Goal: Find specific page/section: Find specific page/section

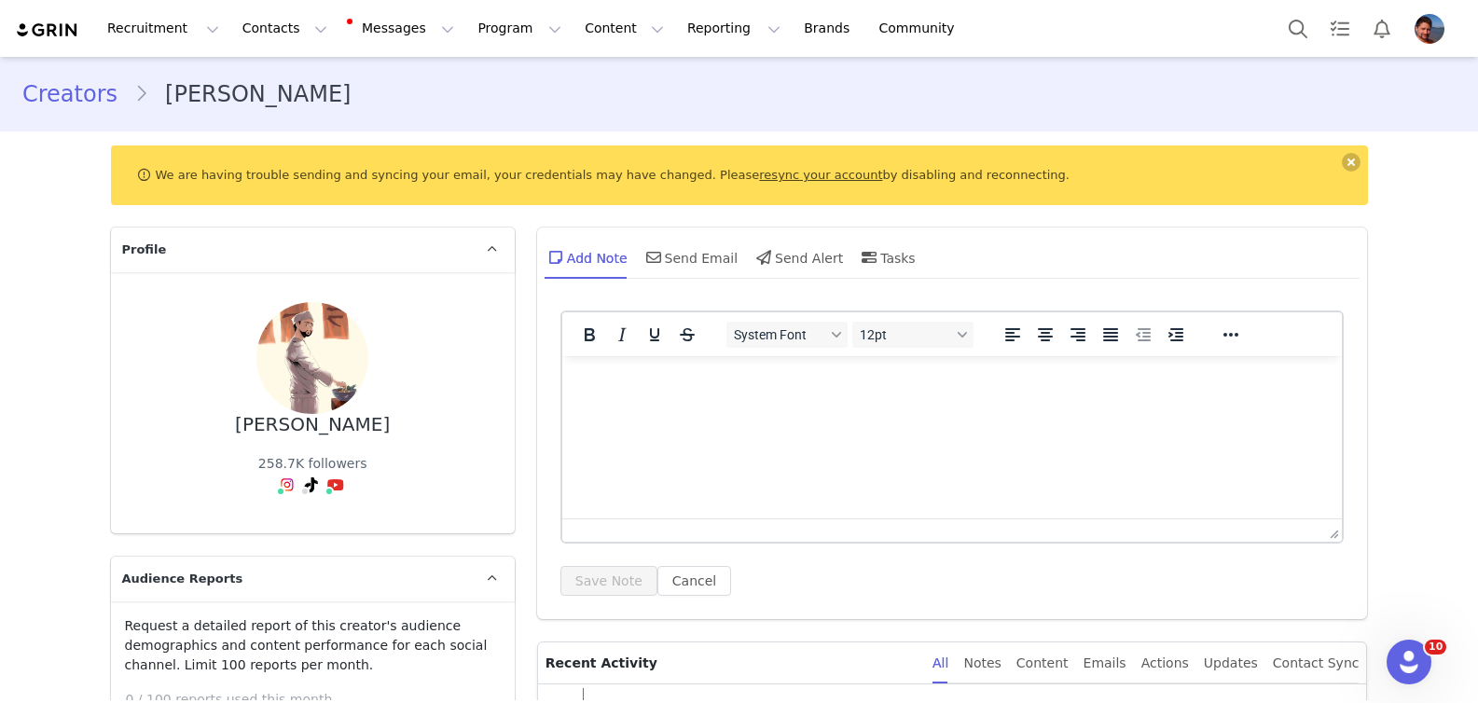
click at [32, 73] on div "Creators [PERSON_NAME]" at bounding box center [739, 93] width 1478 height 63
click at [29, 88] on link "Creators" at bounding box center [78, 94] width 112 height 34
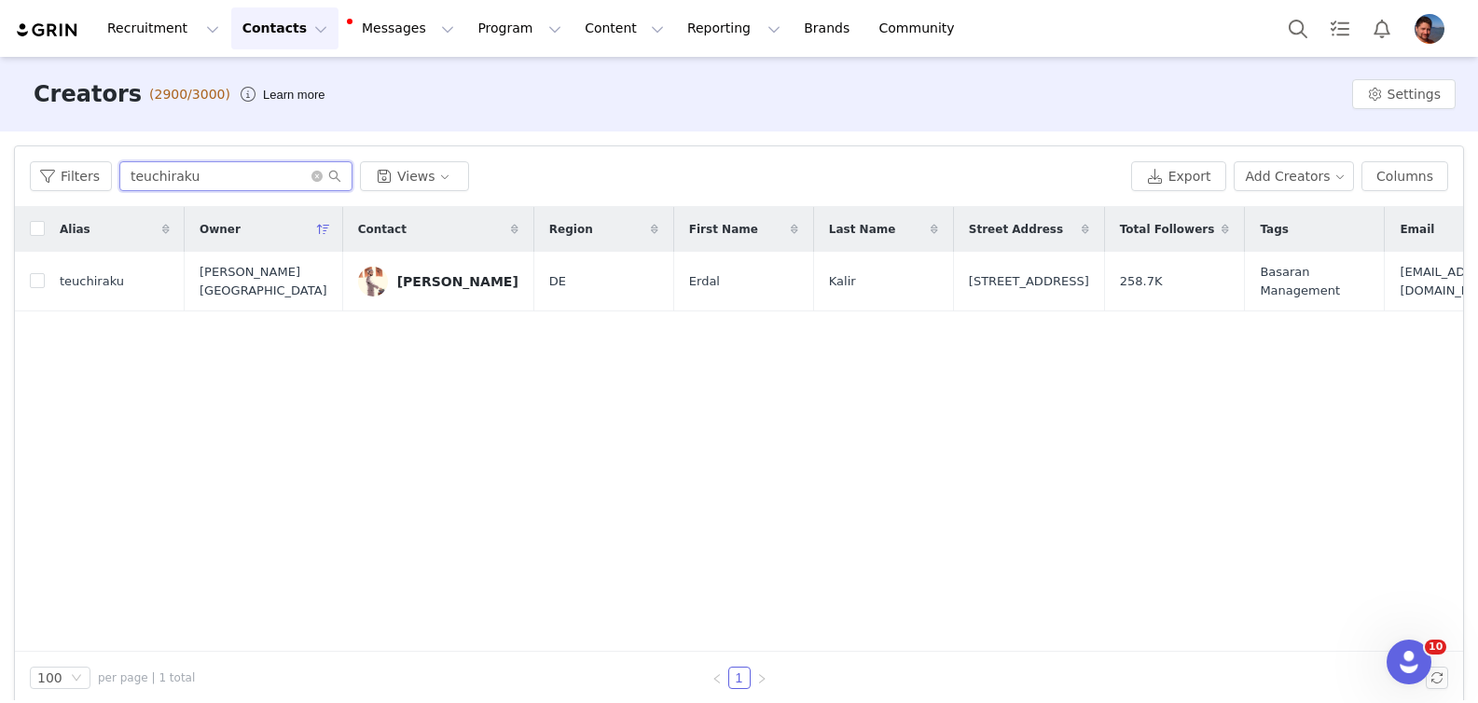
click at [194, 170] on input "teuchiraku" at bounding box center [235, 176] width 233 height 30
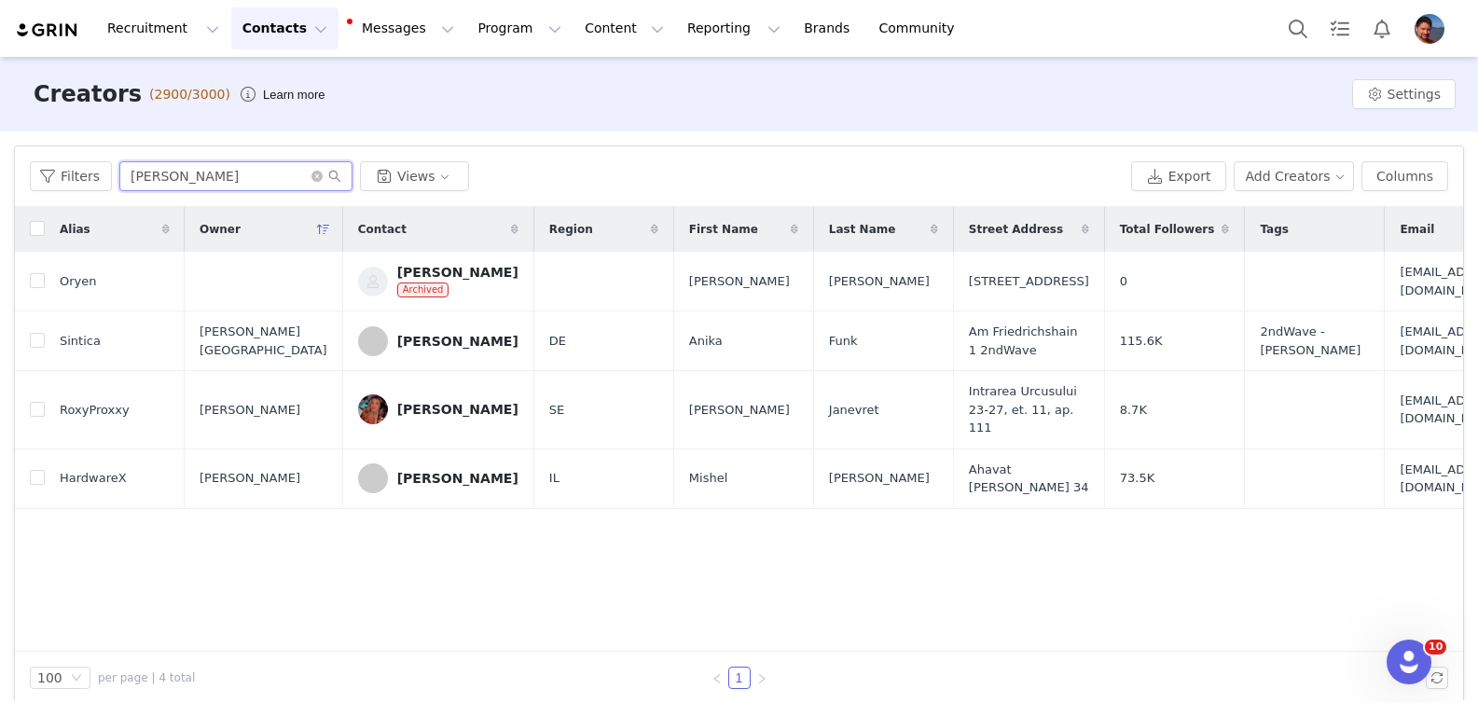
click at [259, 178] on input "[PERSON_NAME]" at bounding box center [235, 176] width 233 height 30
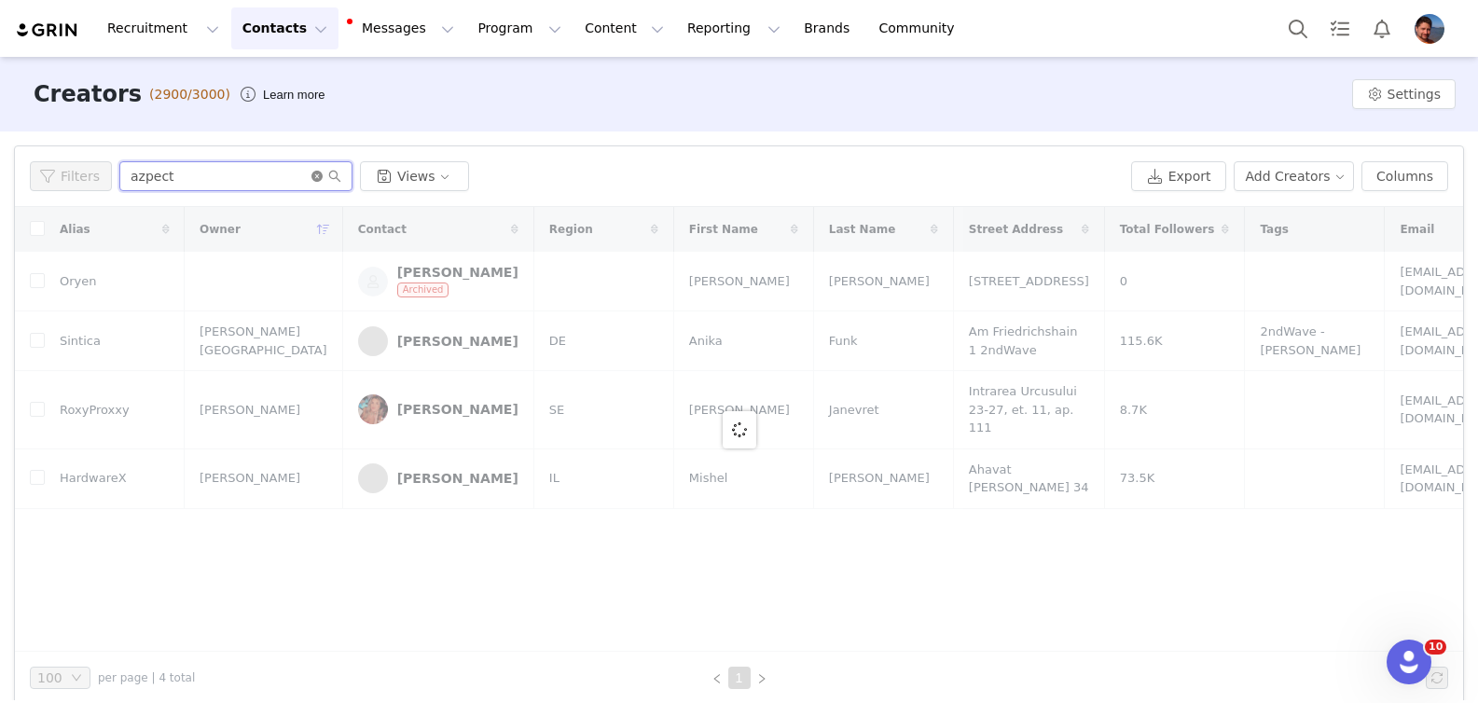
type input "azpect"
click at [320, 172] on icon "icon: close-circle" at bounding box center [316, 176] width 11 height 11
click at [1293, 179] on button "Add Creators" at bounding box center [1294, 176] width 121 height 30
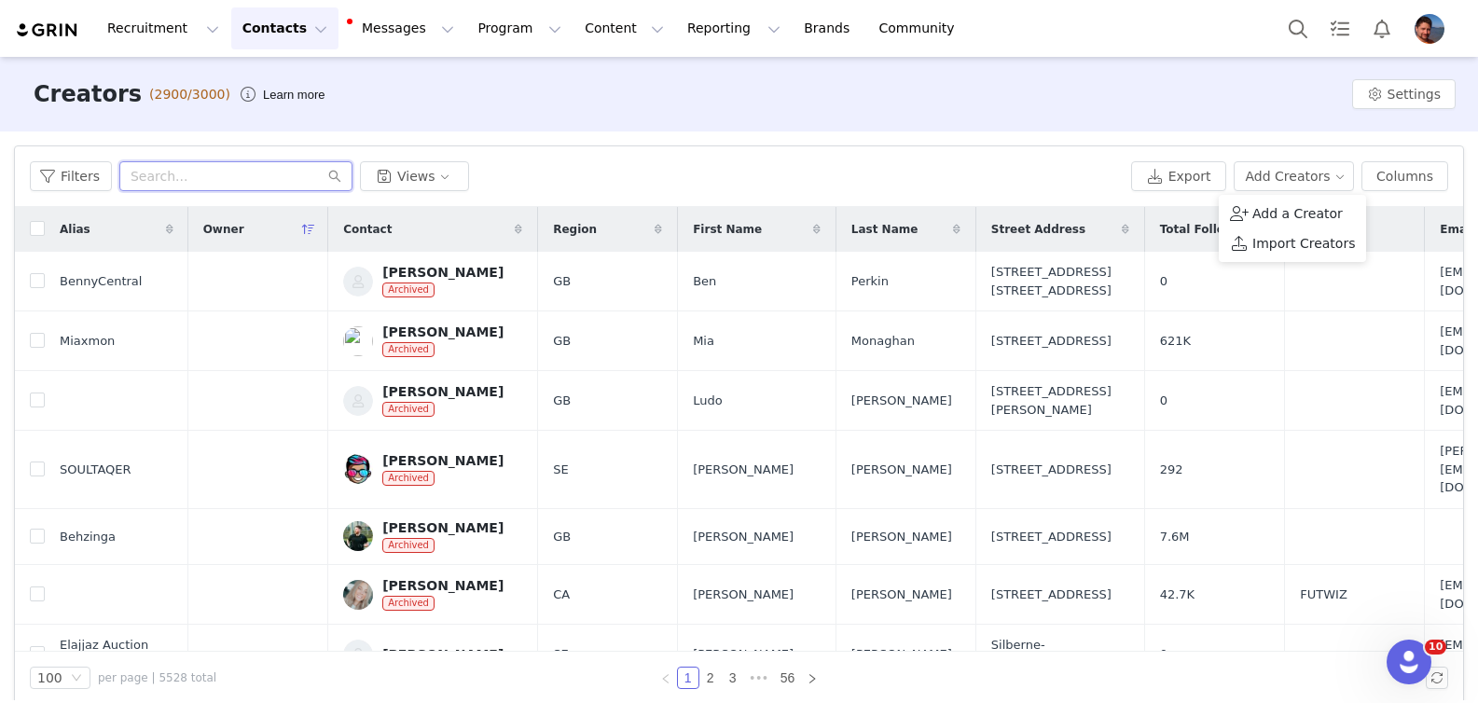
click at [287, 178] on input "text" at bounding box center [235, 176] width 233 height 30
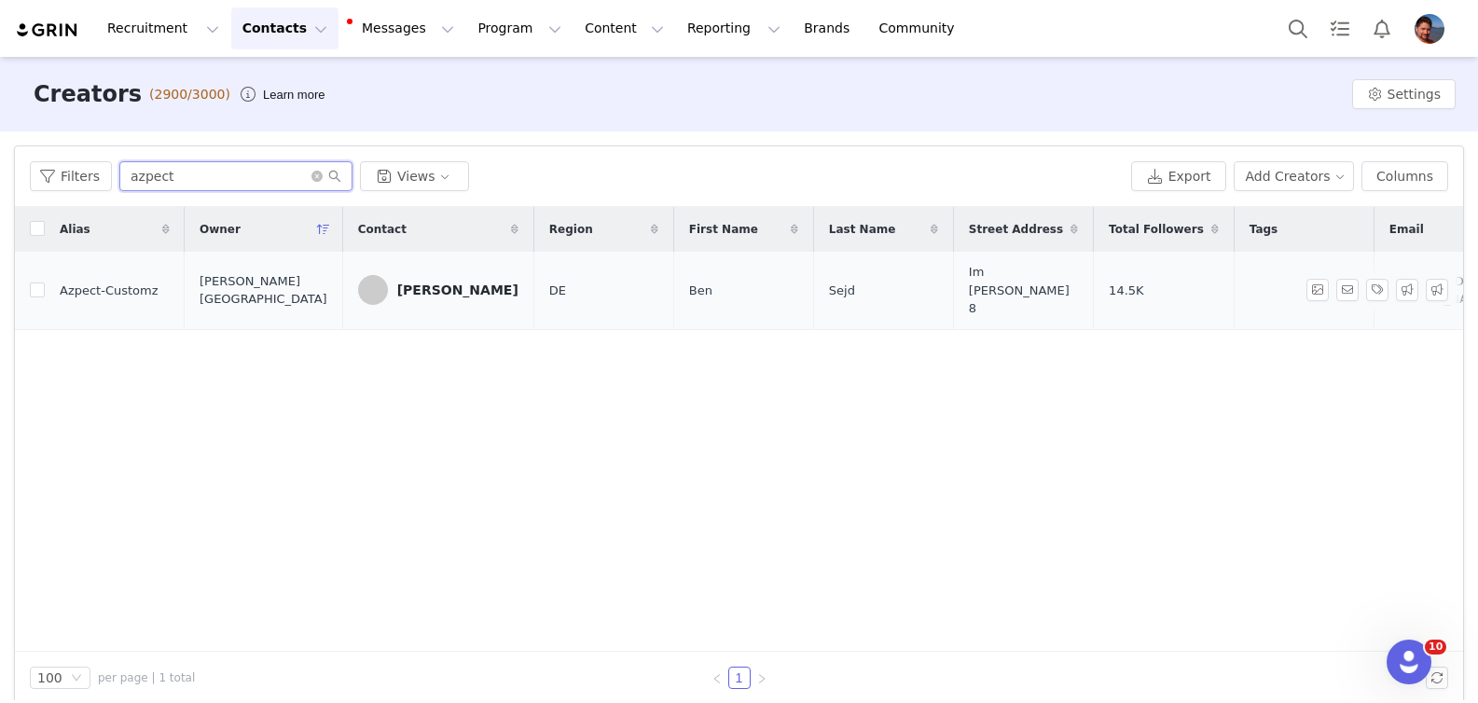
type input "azpect"
click at [407, 287] on div "[PERSON_NAME]" at bounding box center [457, 290] width 121 height 15
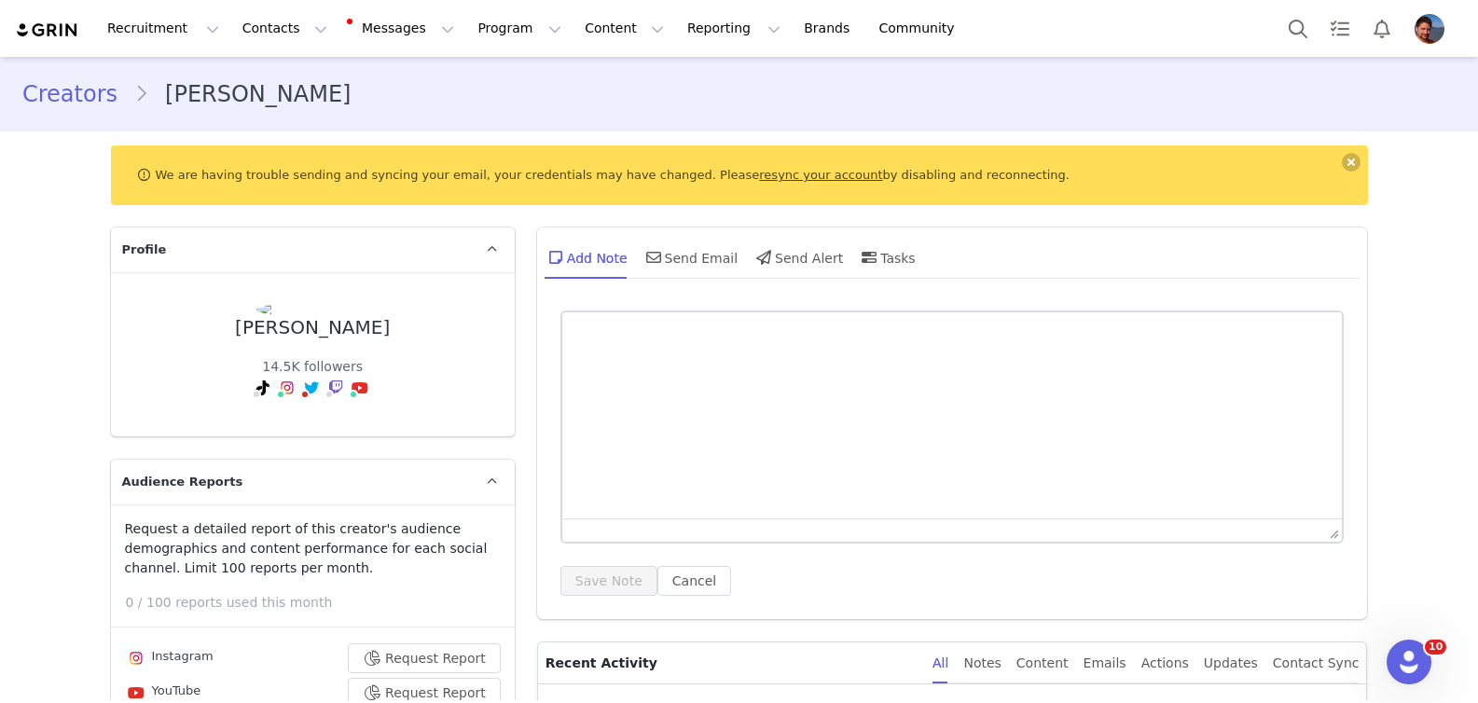
type input "+49 ([GEOGRAPHIC_DATA])"
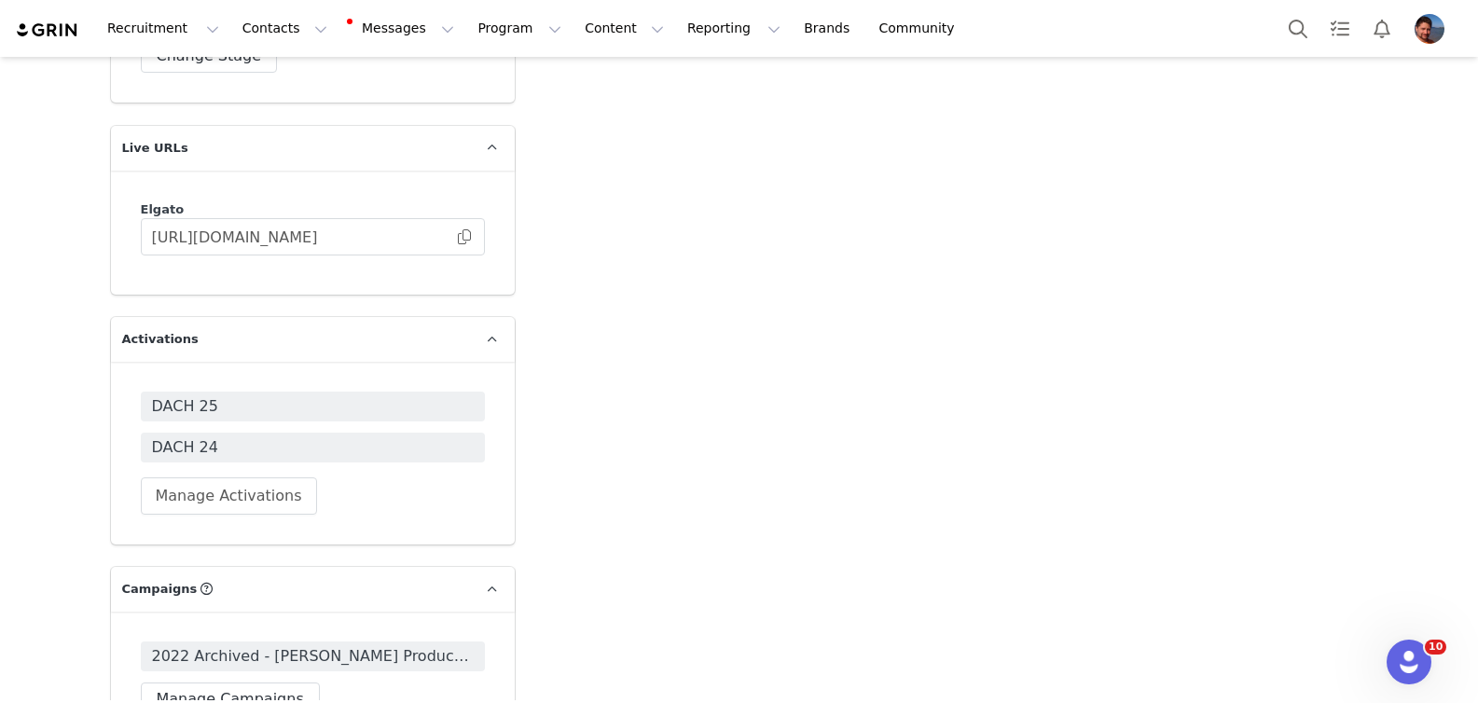
scroll to position [4460, 0]
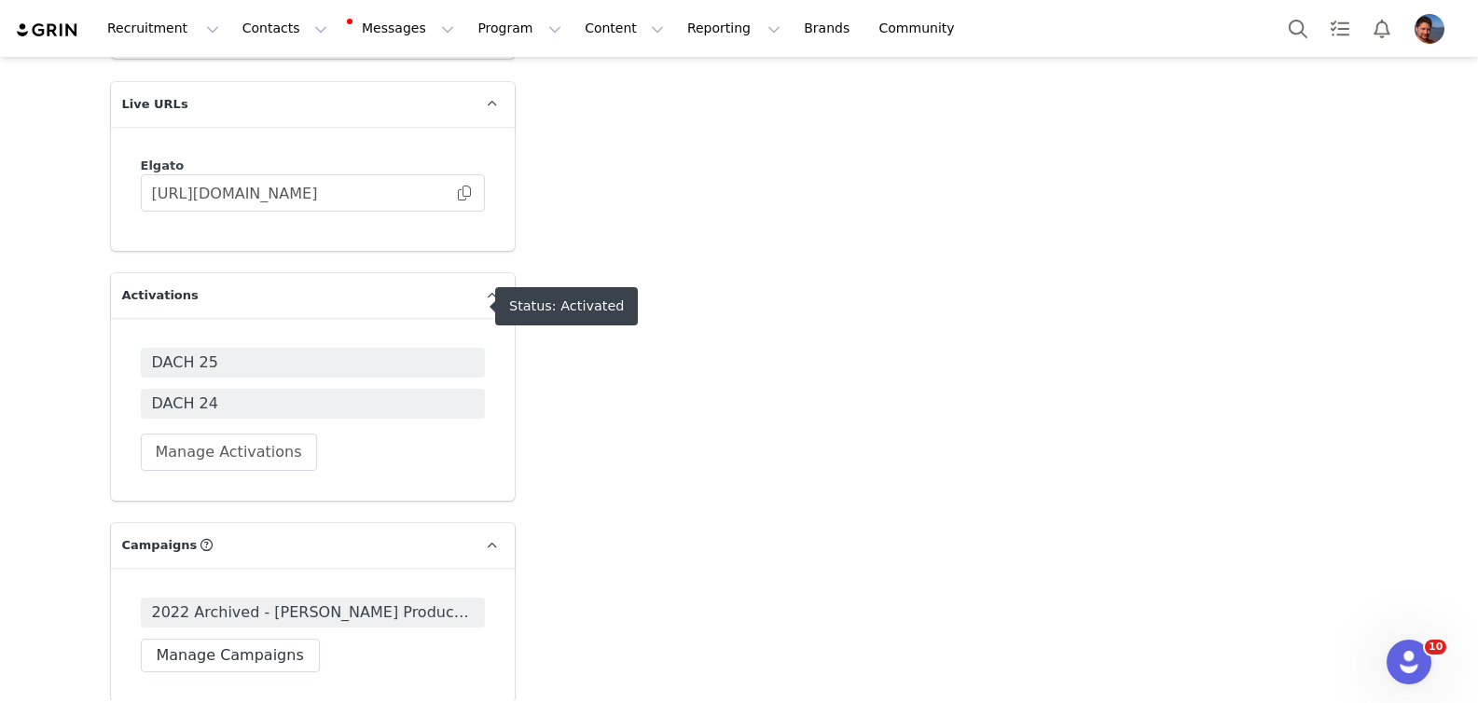
click at [314, 352] on span "DACH 25" at bounding box center [313, 363] width 322 height 22
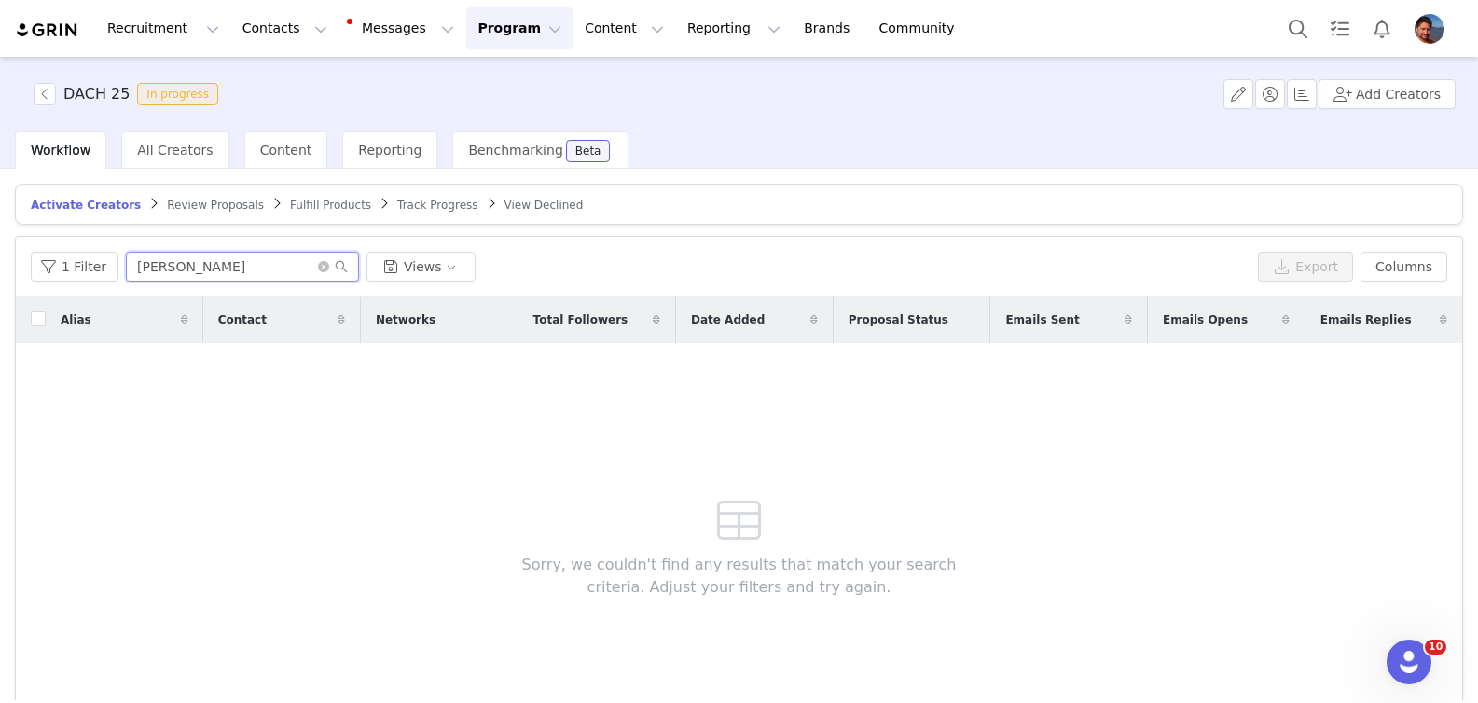
click at [221, 273] on input "[PERSON_NAME]" at bounding box center [242, 267] width 233 height 30
type input "azpect"
click at [160, 143] on span "All Creators" at bounding box center [175, 150] width 76 height 15
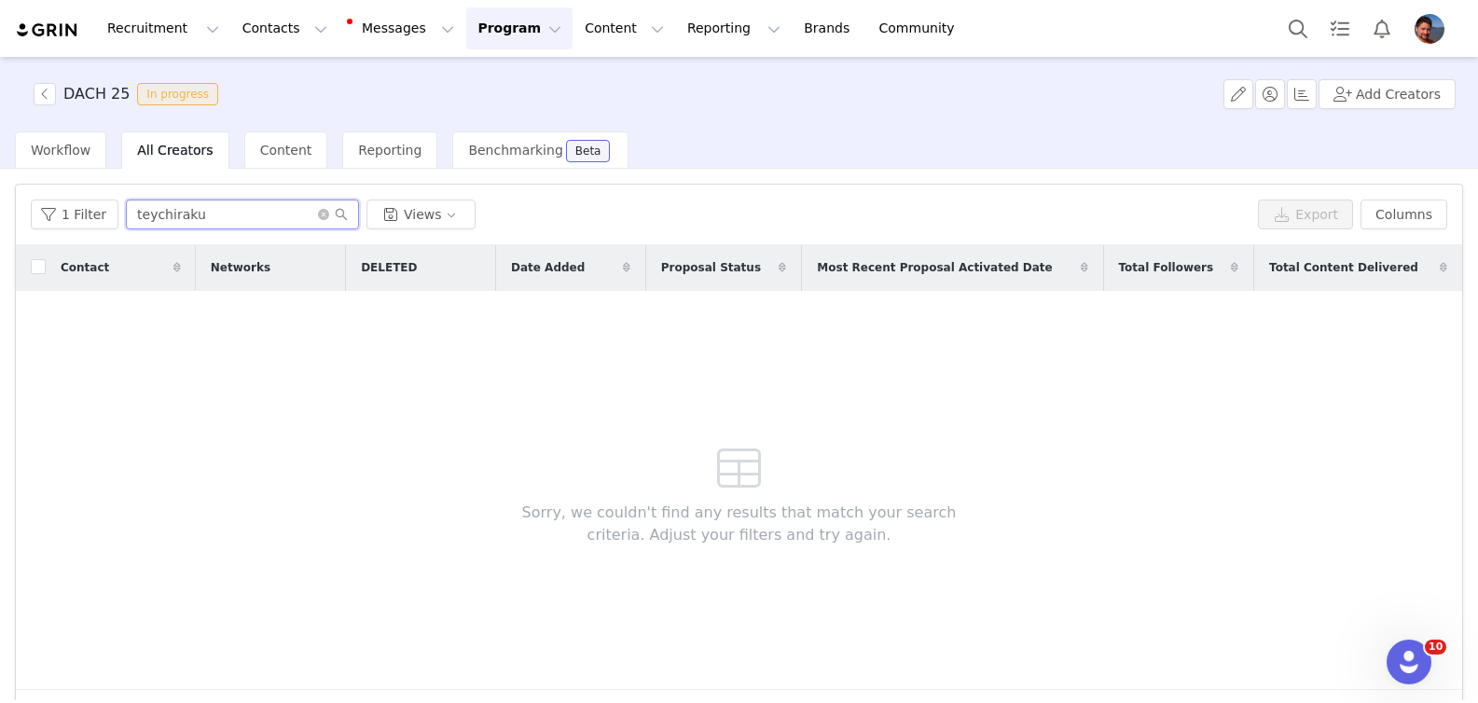
click at [230, 221] on input "teychiraku" at bounding box center [242, 215] width 233 height 30
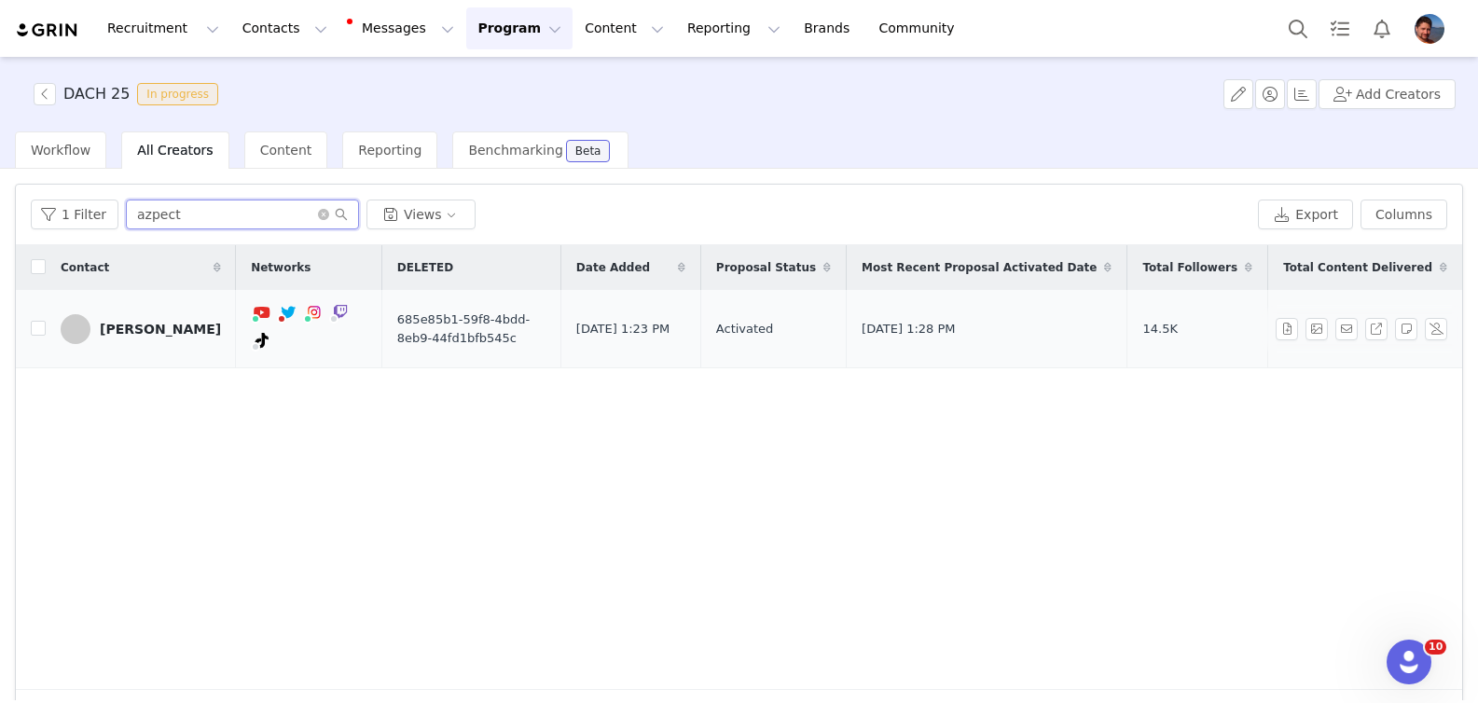
type input "azpect"
click at [118, 333] on div "[PERSON_NAME]" at bounding box center [160, 329] width 121 height 15
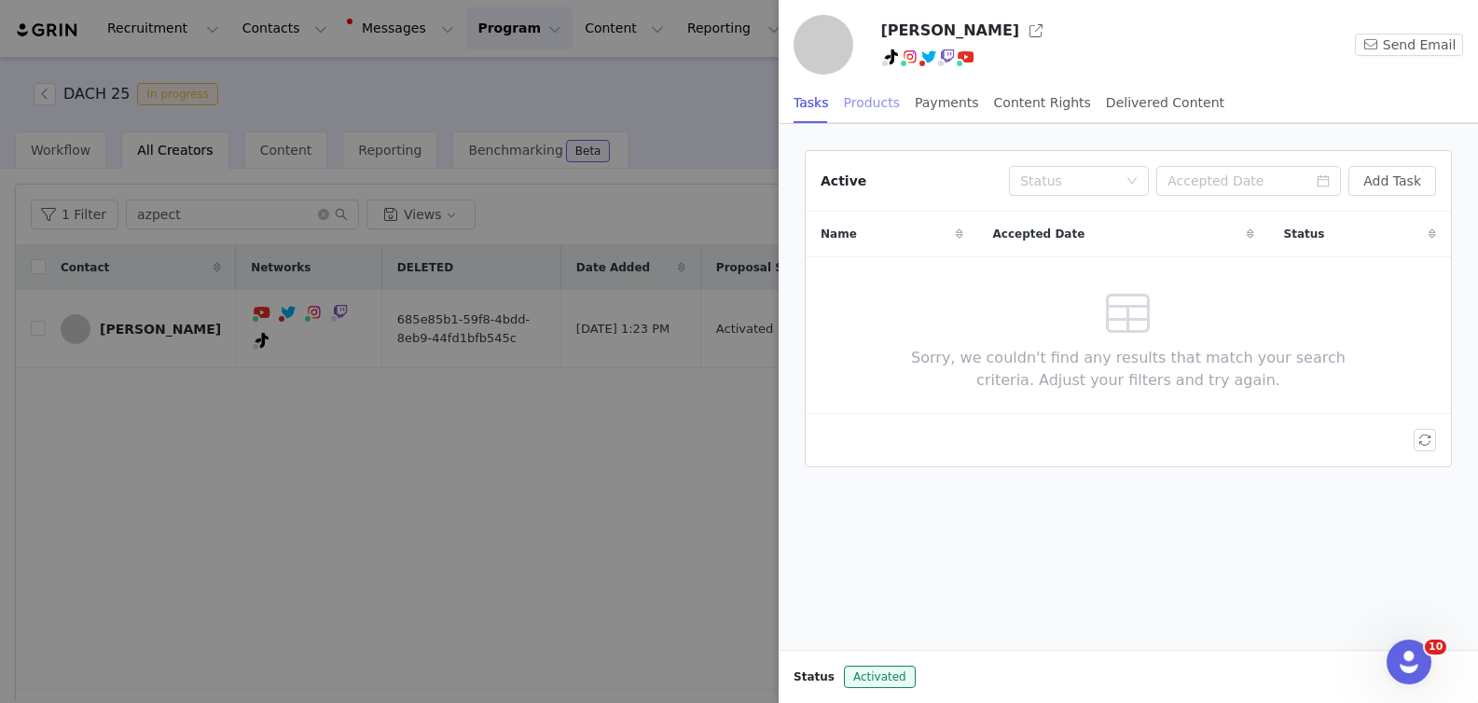
click at [890, 109] on div "Products" at bounding box center [872, 103] width 56 height 42
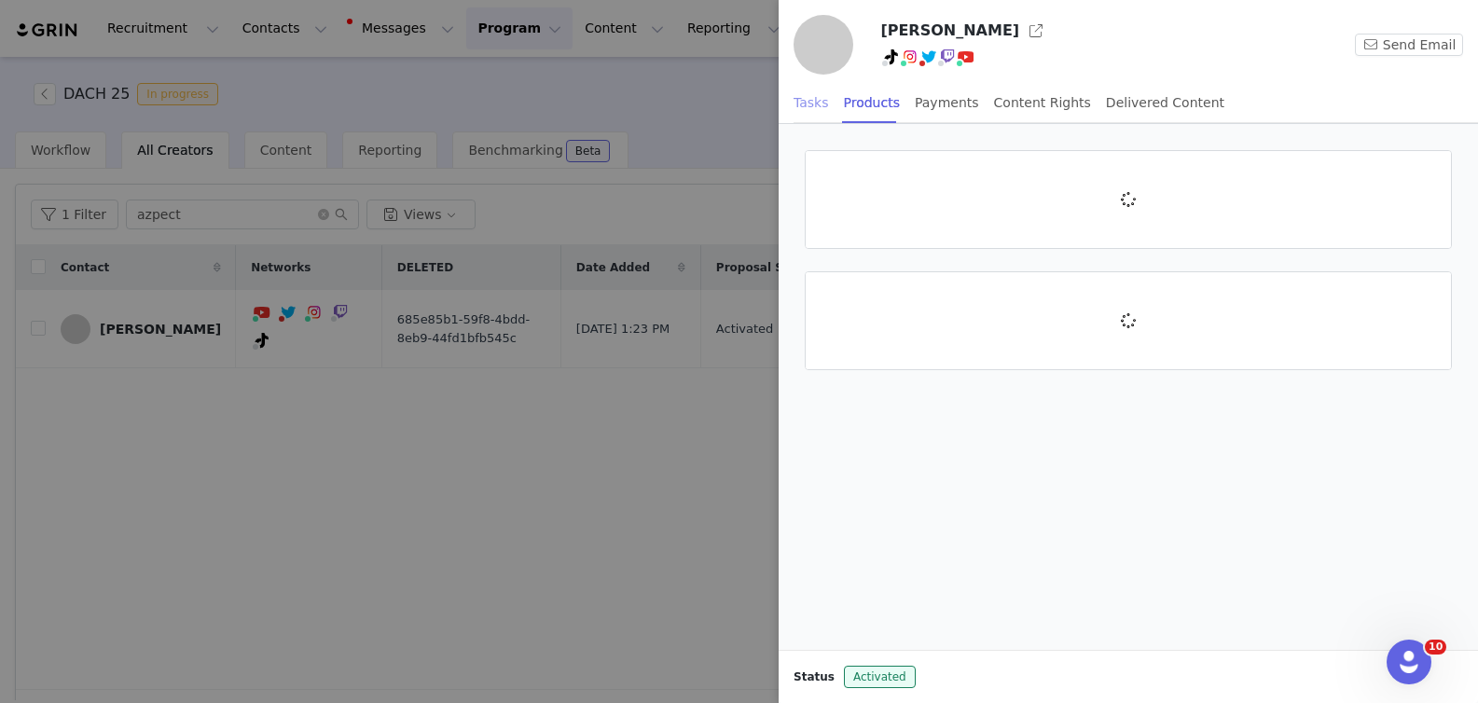
click at [812, 108] on div "Tasks" at bounding box center [811, 103] width 35 height 42
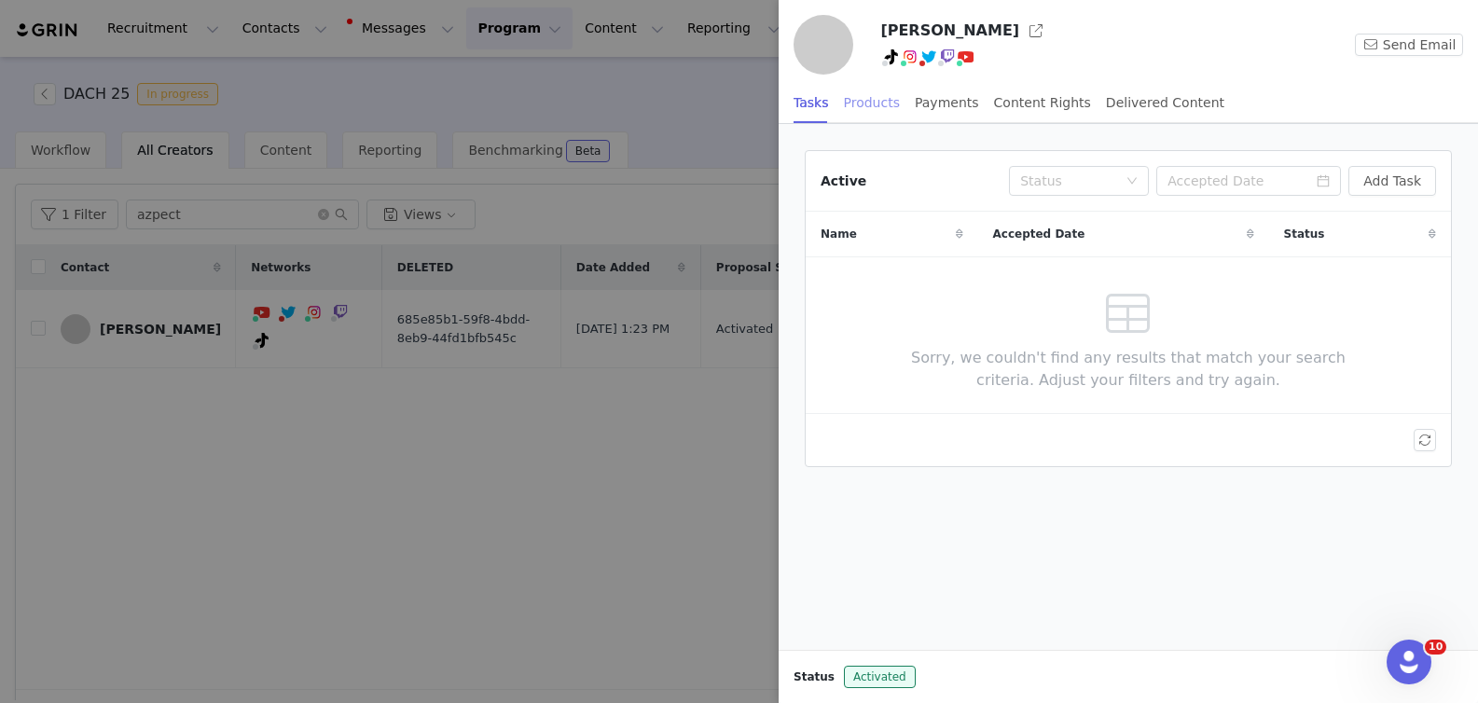
click at [853, 113] on div "Products" at bounding box center [872, 103] width 56 height 42
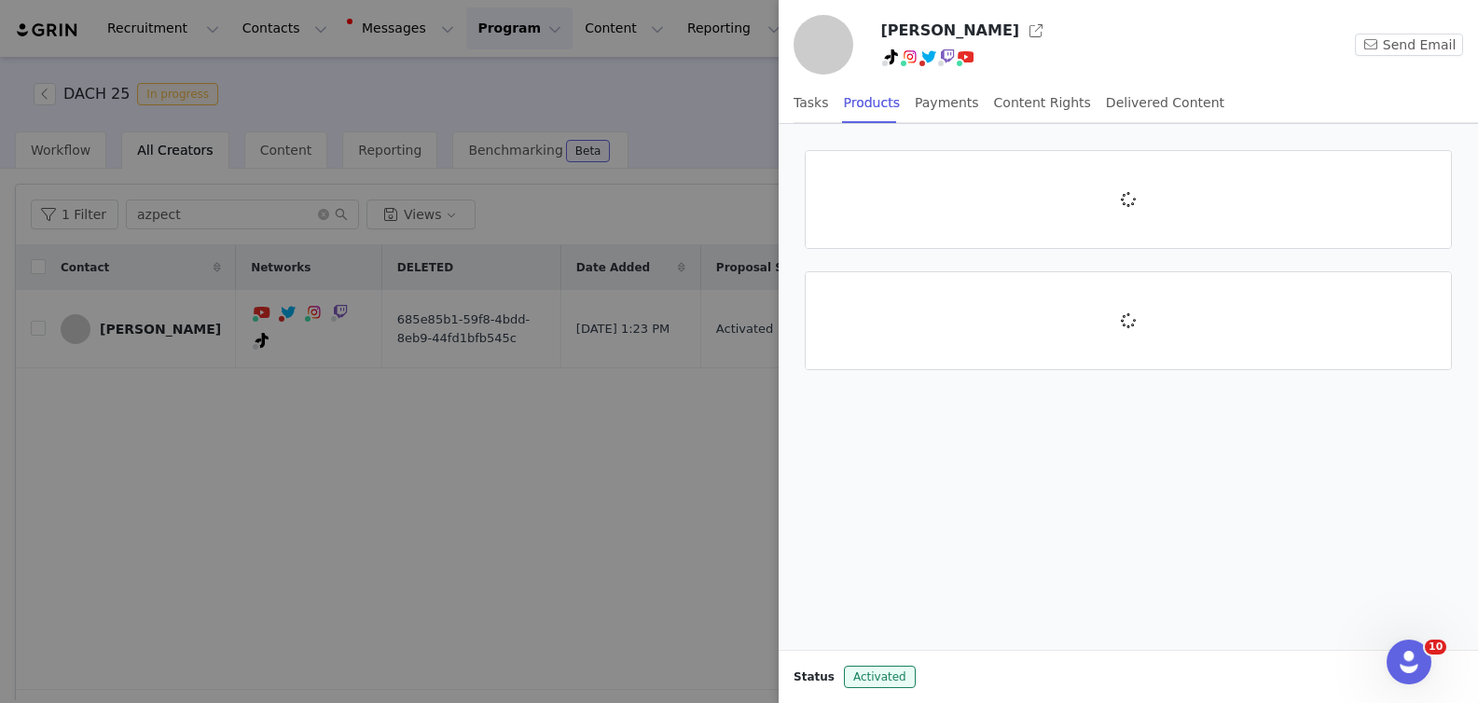
click at [577, 410] on div at bounding box center [739, 351] width 1478 height 703
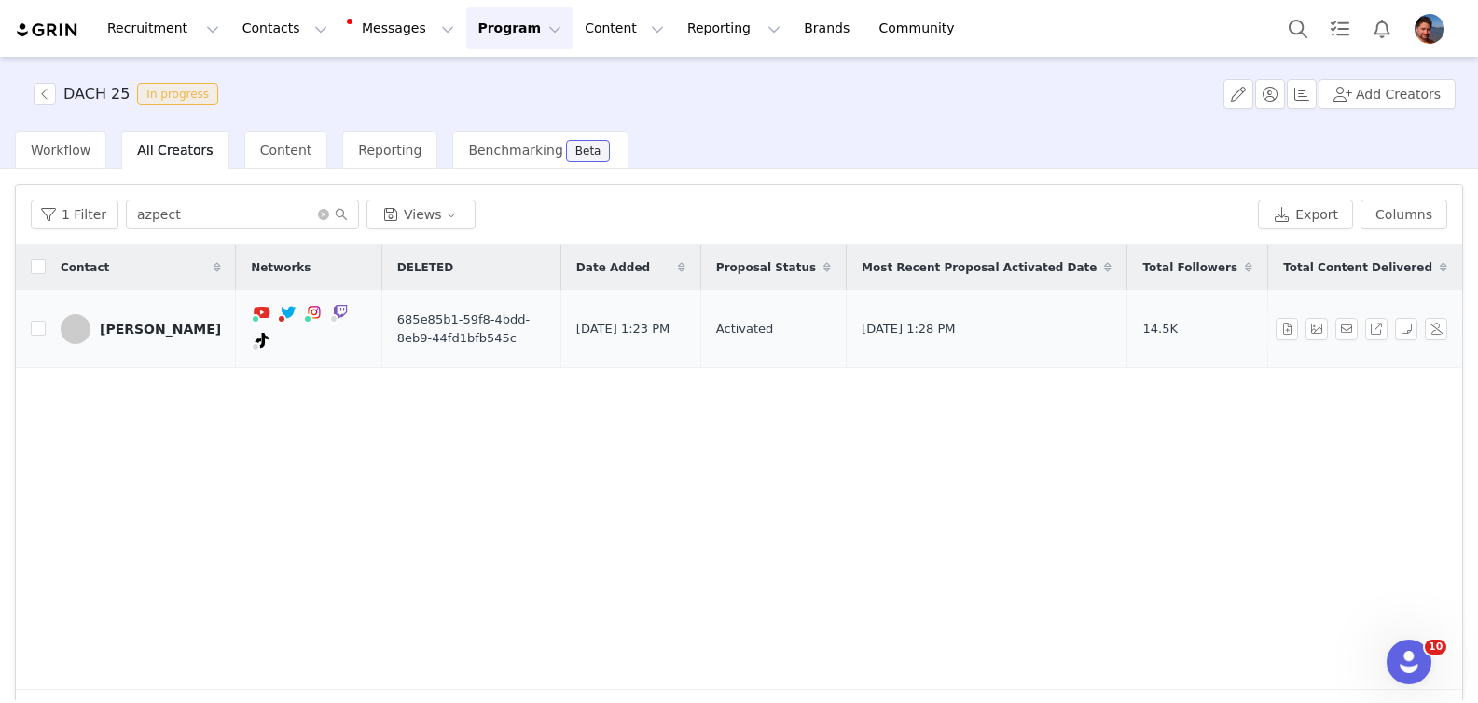
click at [133, 322] on div "[PERSON_NAME]" at bounding box center [160, 329] width 121 height 15
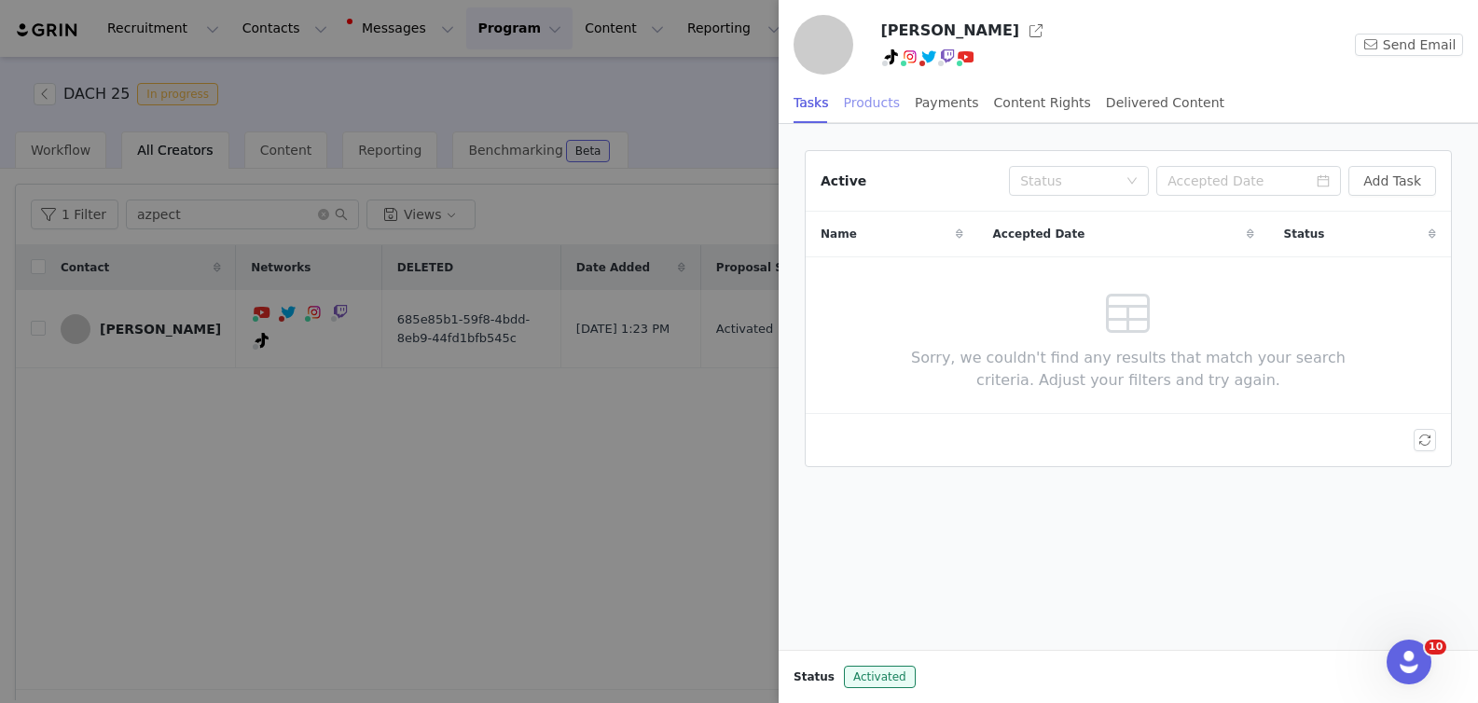
click at [878, 108] on div "Products" at bounding box center [872, 103] width 56 height 42
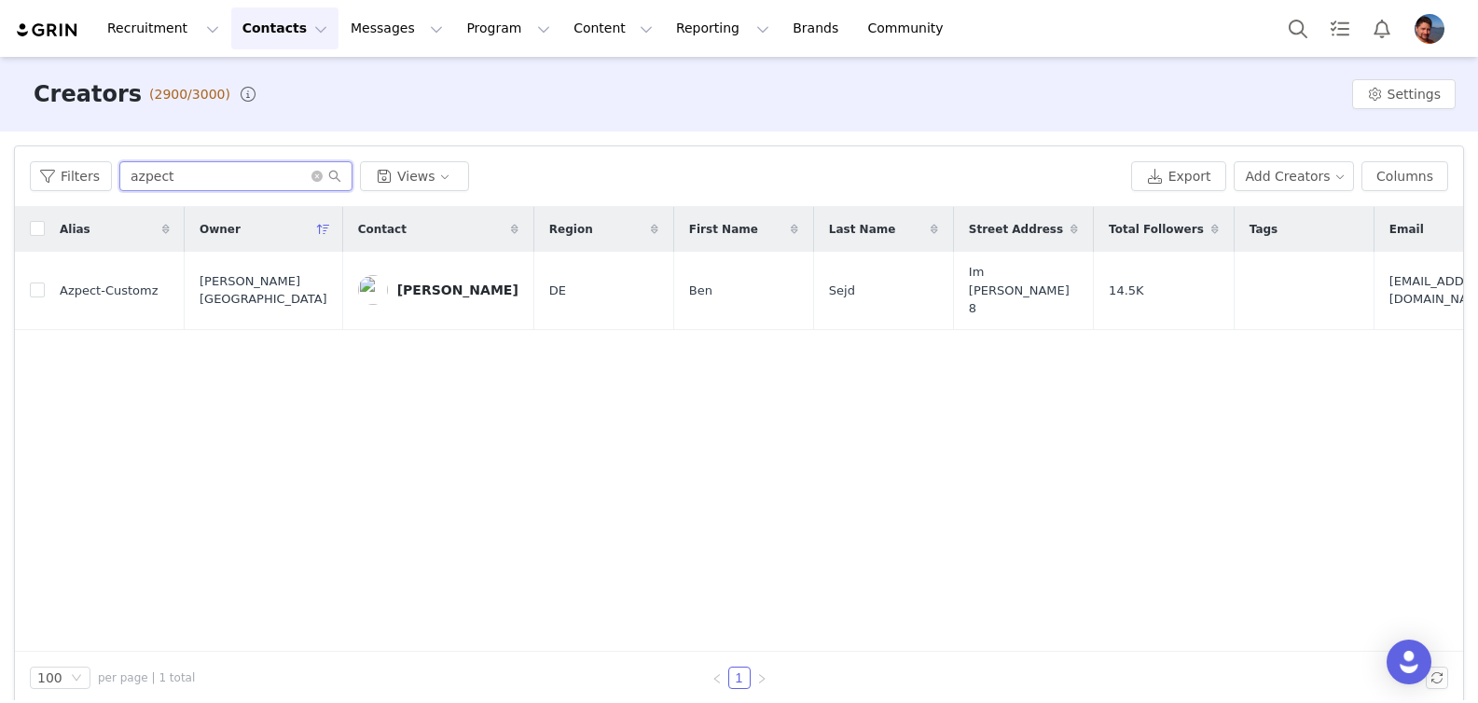
click at [228, 177] on input "azpect" at bounding box center [235, 176] width 233 height 30
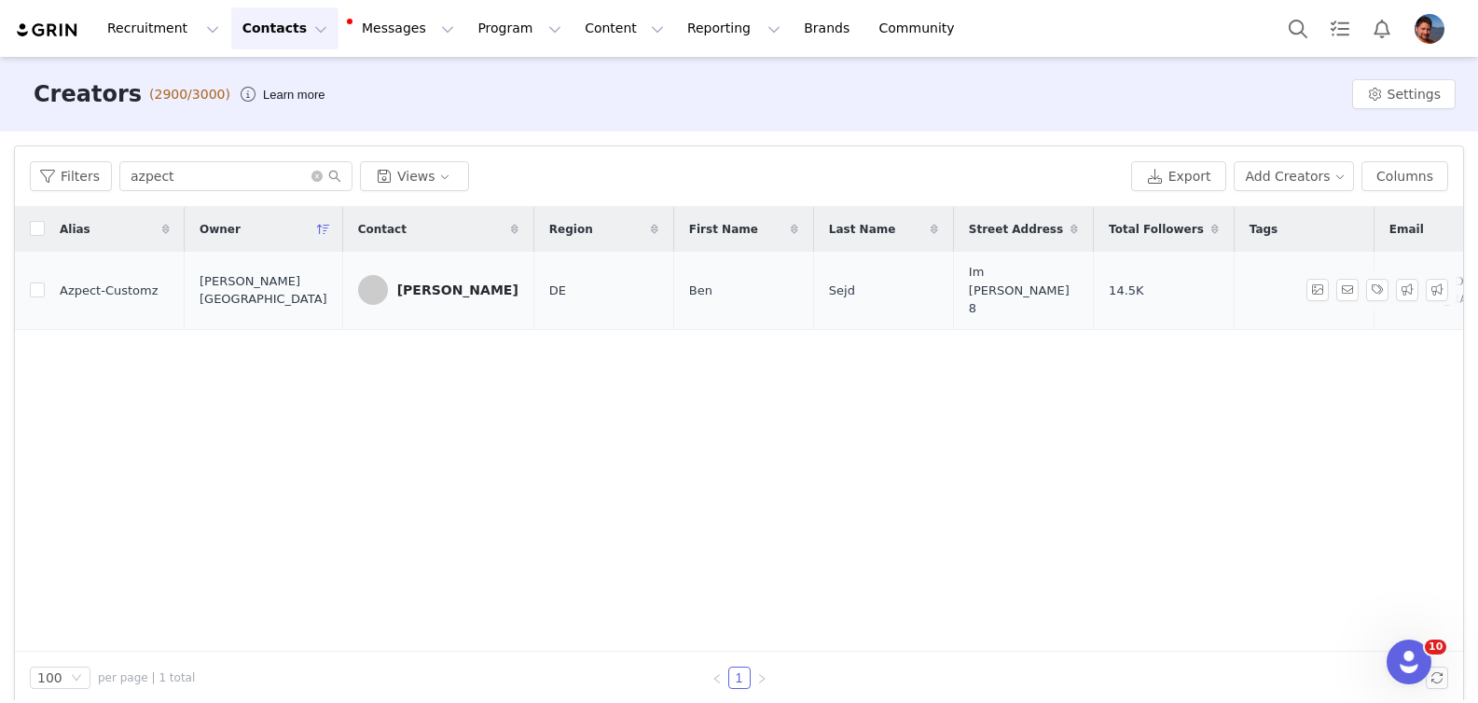
click at [397, 283] on div "[PERSON_NAME]" at bounding box center [457, 290] width 121 height 15
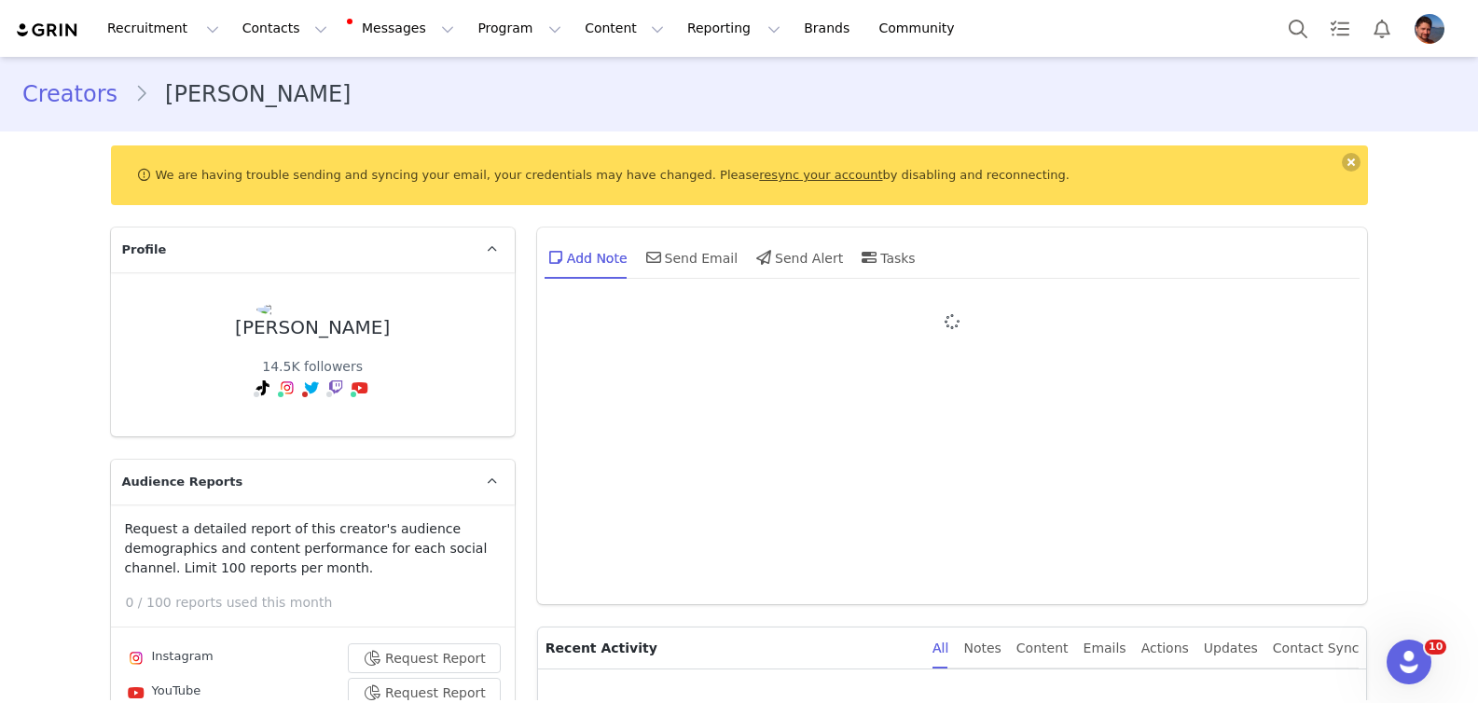
type input "+49 ([GEOGRAPHIC_DATA])"
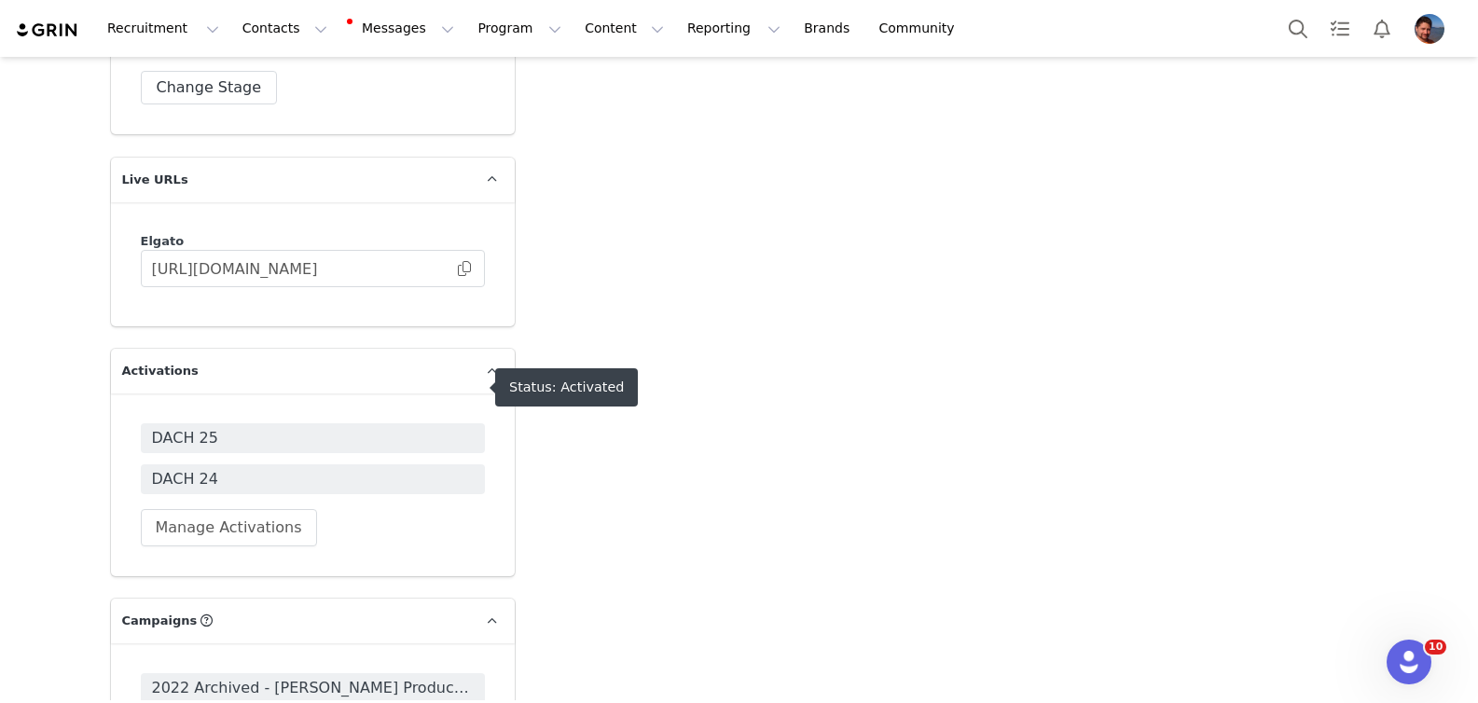
scroll to position [4377, 0]
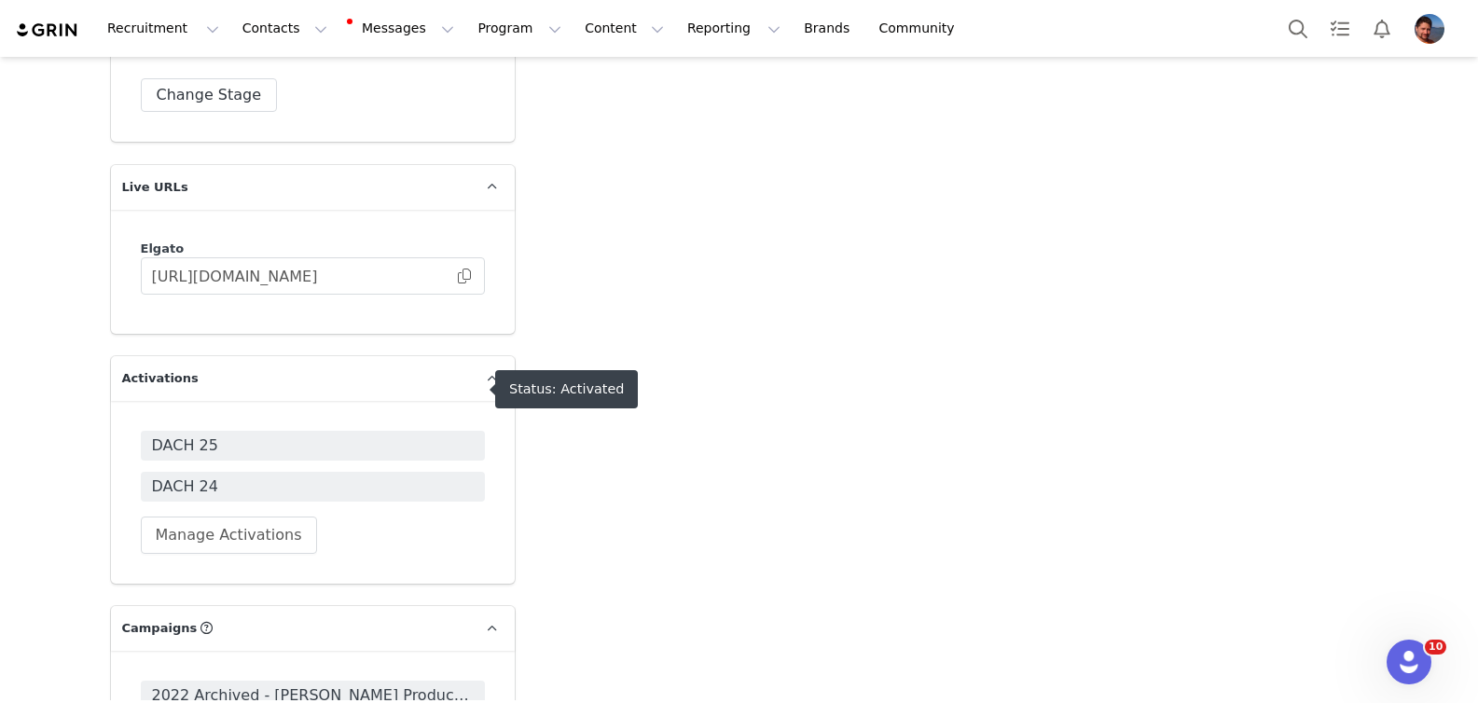
click at [347, 435] on span "DACH 25" at bounding box center [313, 446] width 322 height 22
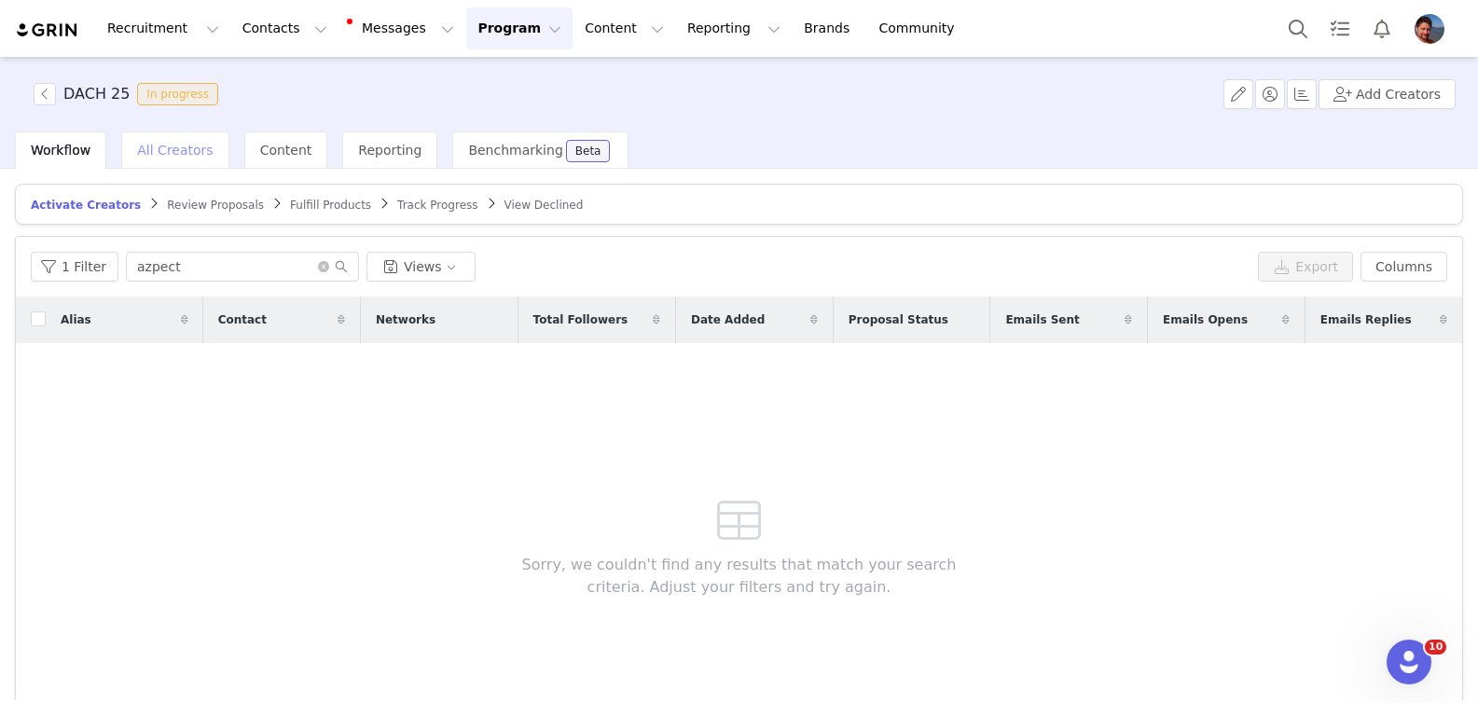
click at [194, 152] on span "All Creators" at bounding box center [175, 150] width 76 height 15
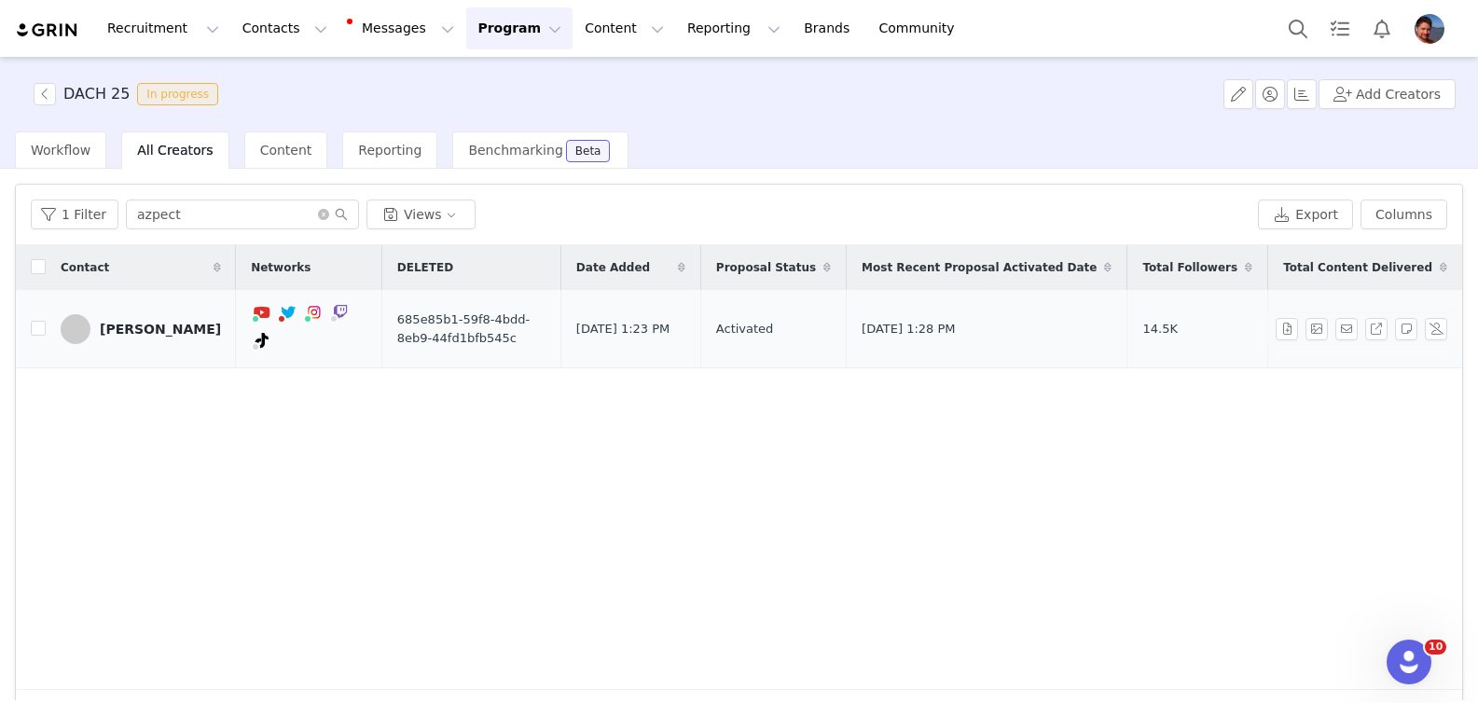
click at [130, 323] on div "[PERSON_NAME]" at bounding box center [160, 329] width 121 height 15
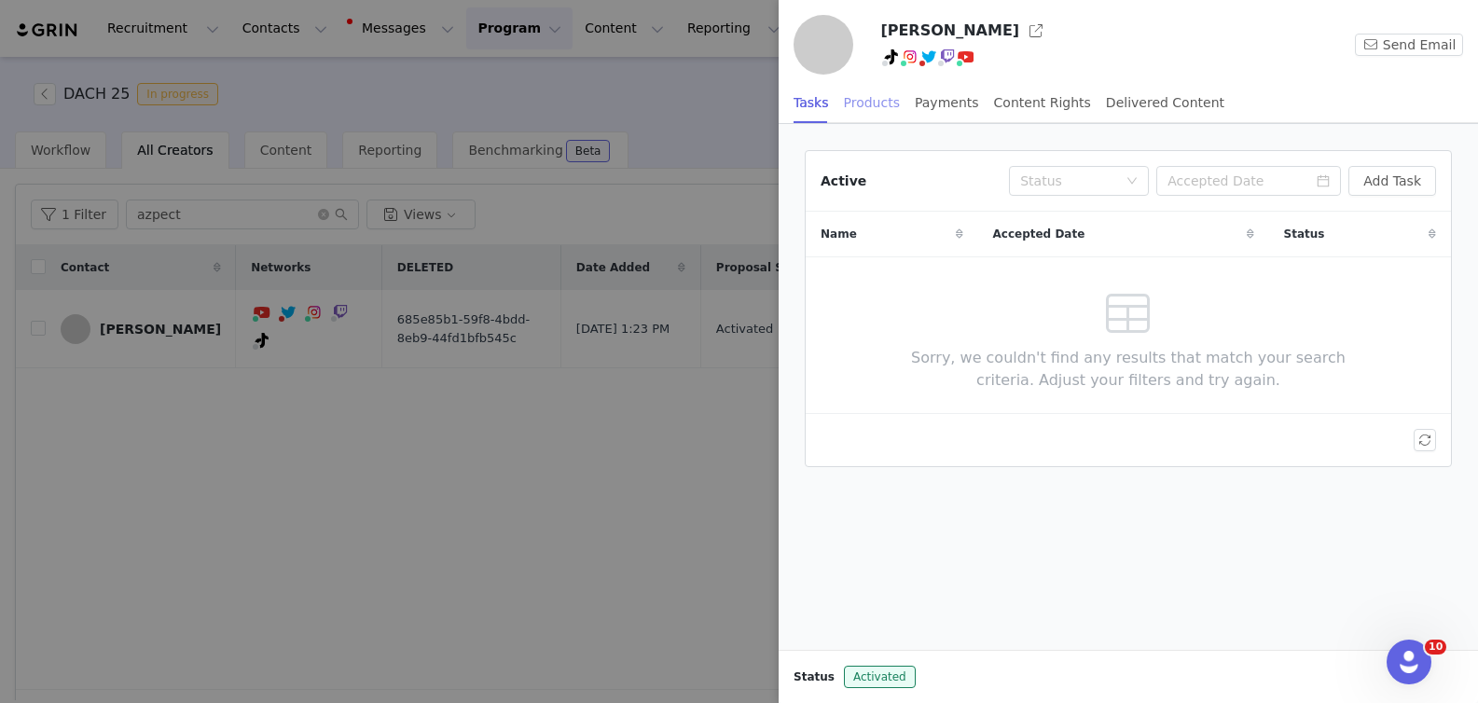
click at [887, 106] on div "Products" at bounding box center [872, 103] width 56 height 42
